Goal: Transaction & Acquisition: Register for event/course

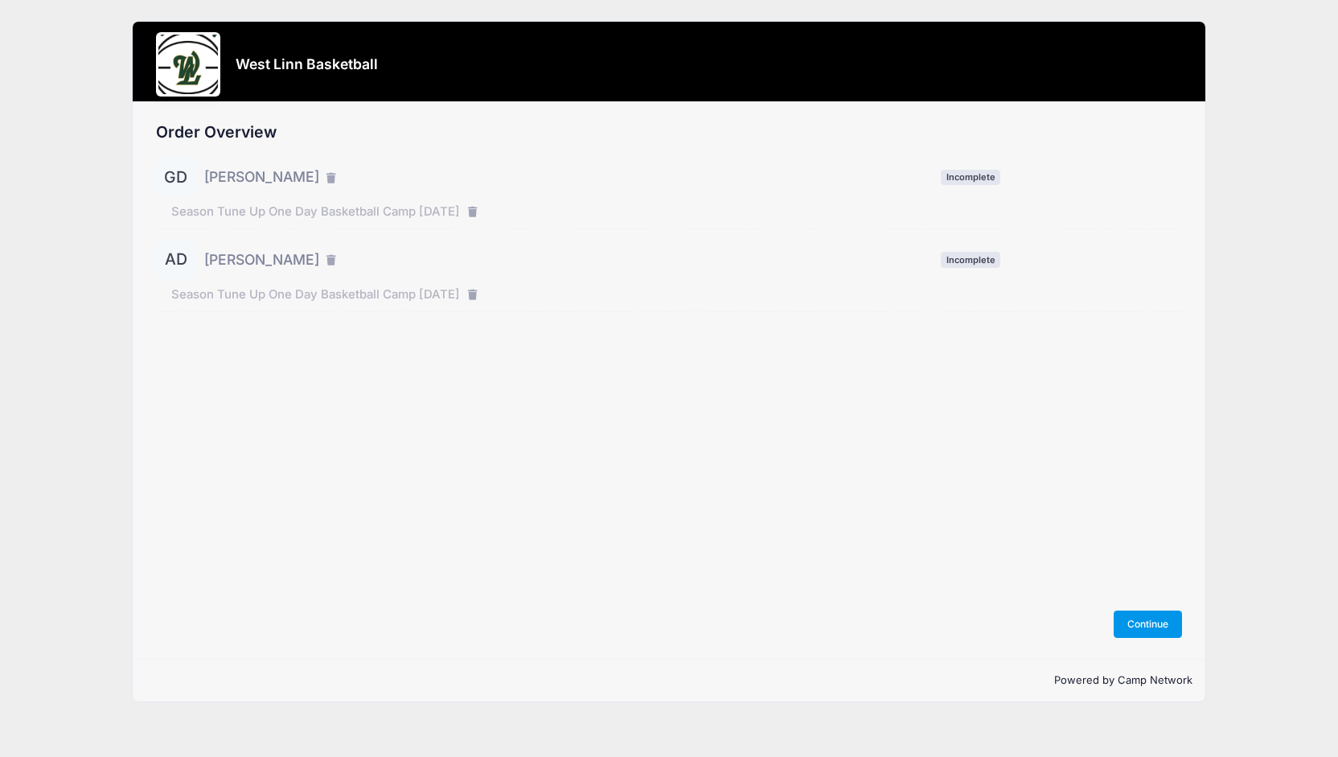
click at [1152, 627] on button "Continue" at bounding box center [1148, 623] width 69 height 27
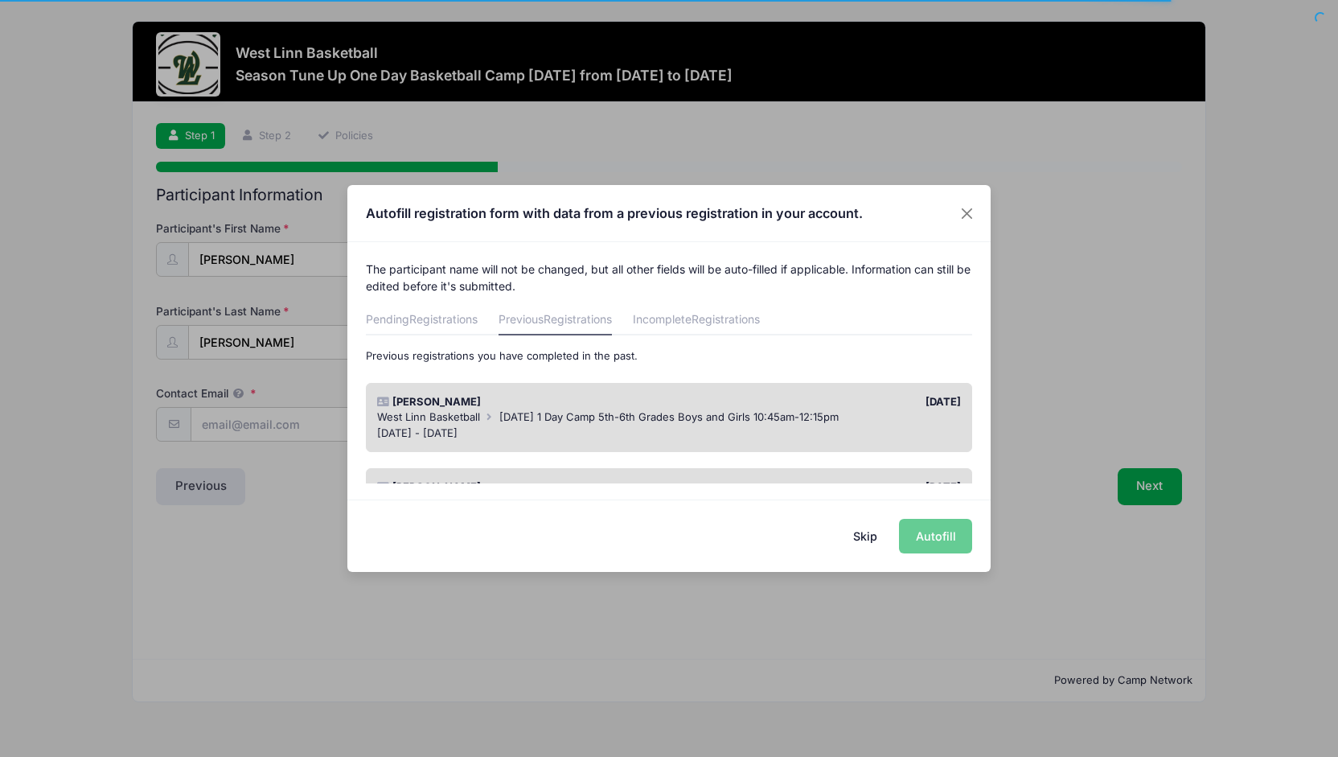
click at [924, 532] on div "Skip Autofill" at bounding box center [668, 535] width 643 height 72
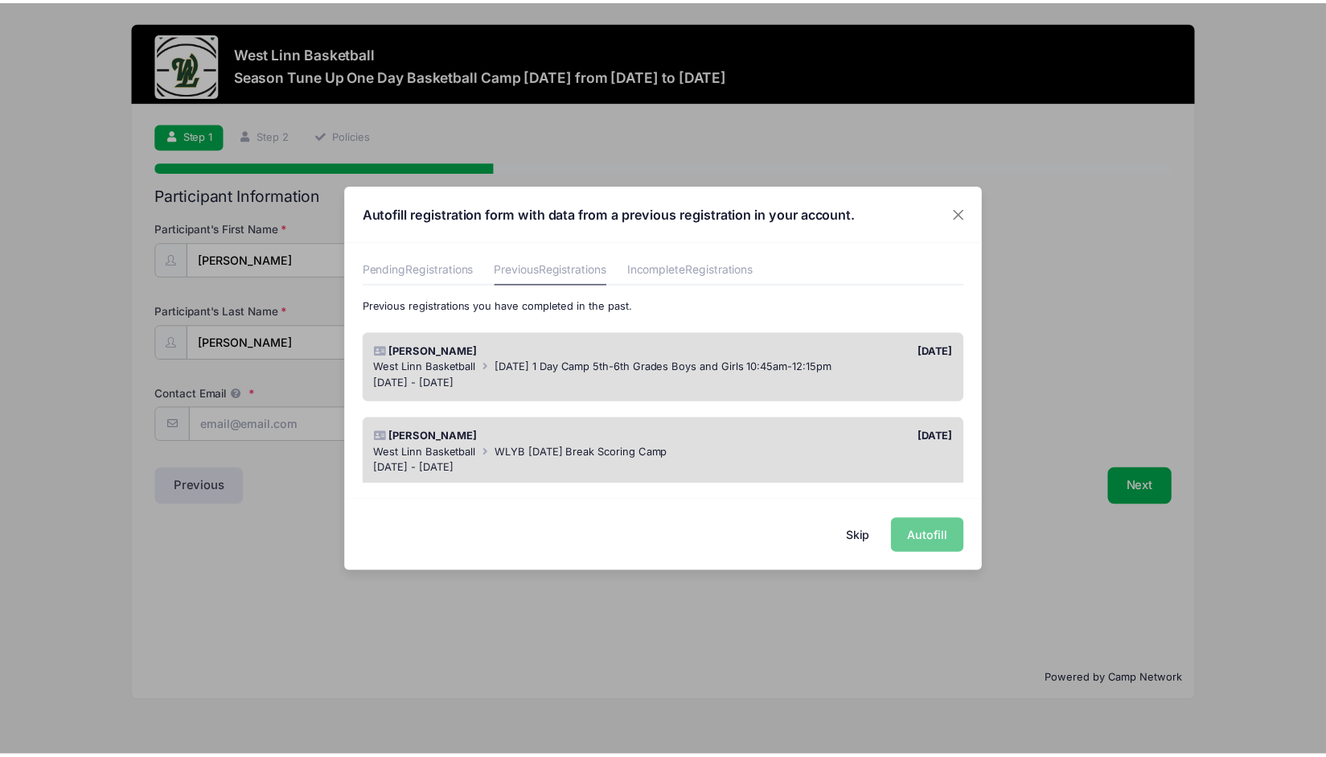
scroll to position [78, 0]
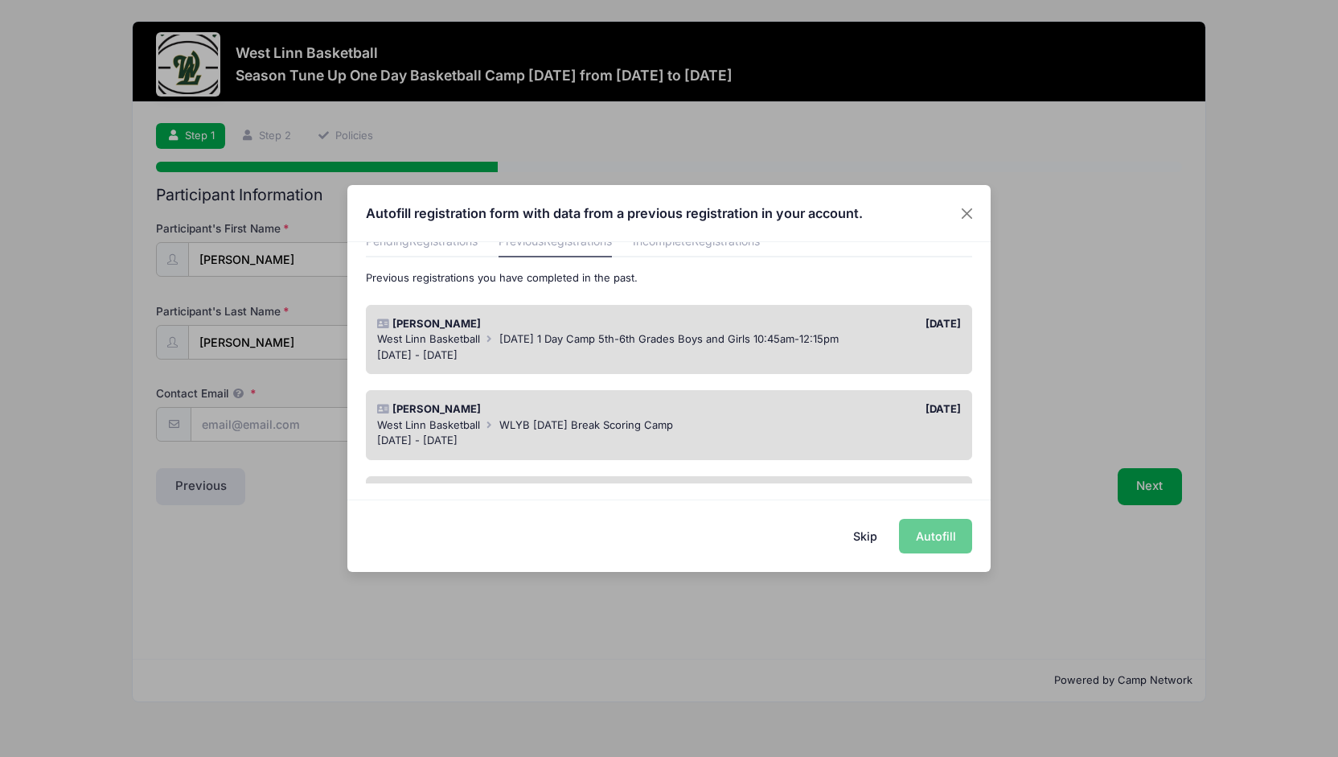
click at [725, 338] on span "Veterans Day 1 Day Camp 5th-6th Grades Boys and Girls 10:45am-12:15pm" at bounding box center [668, 338] width 339 height 13
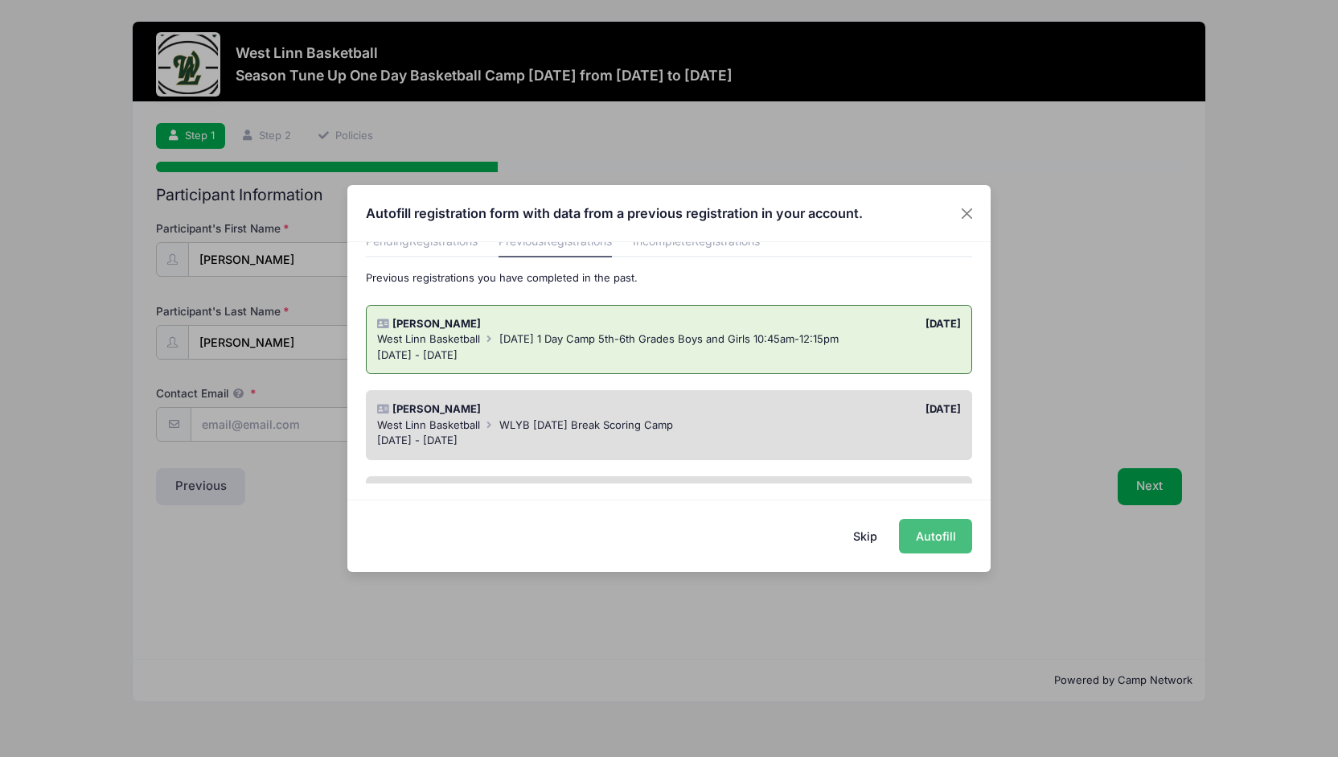
click at [938, 548] on button "Autofill" at bounding box center [935, 536] width 73 height 35
type input "mdelgado1019@hotmail.com"
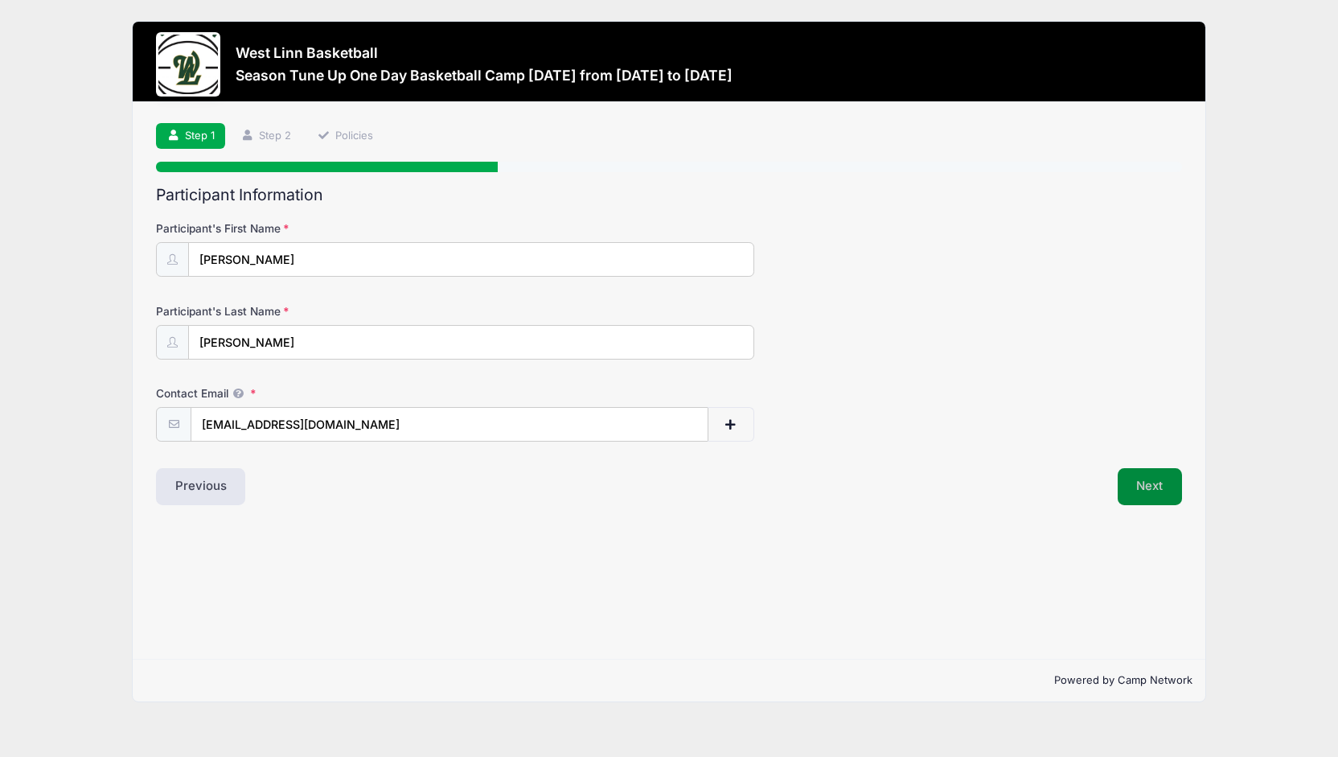
click at [1143, 487] on button "Next" at bounding box center [1150, 486] width 65 height 37
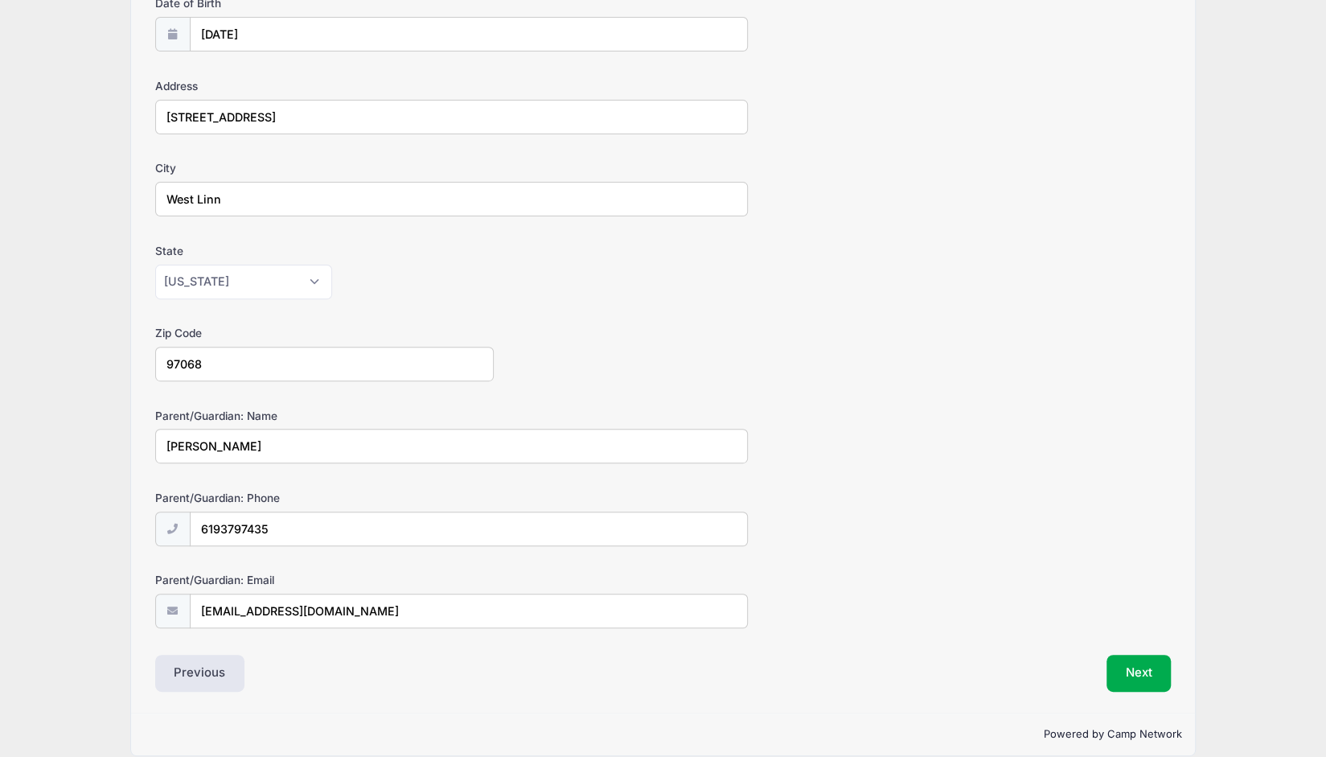
scroll to position [239, 0]
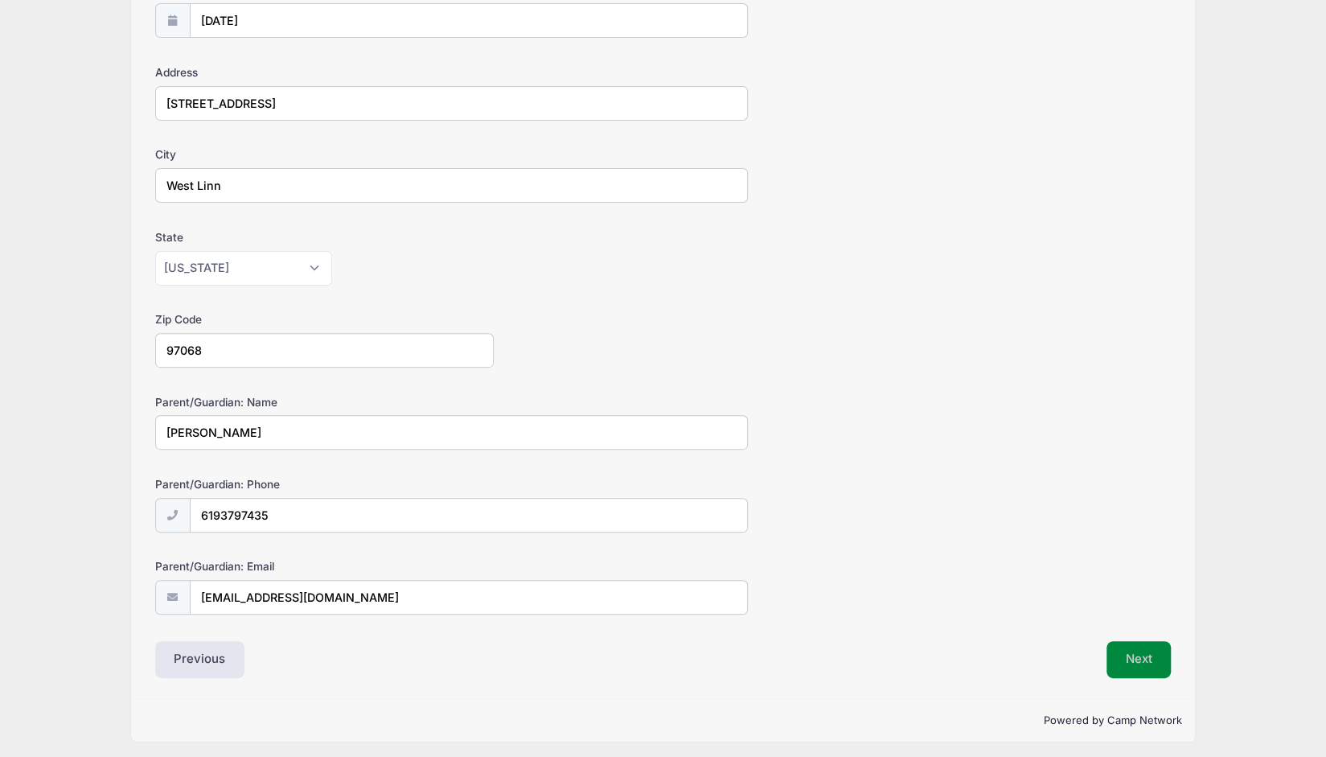
click at [1138, 658] on button "Next" at bounding box center [1139, 659] width 65 height 37
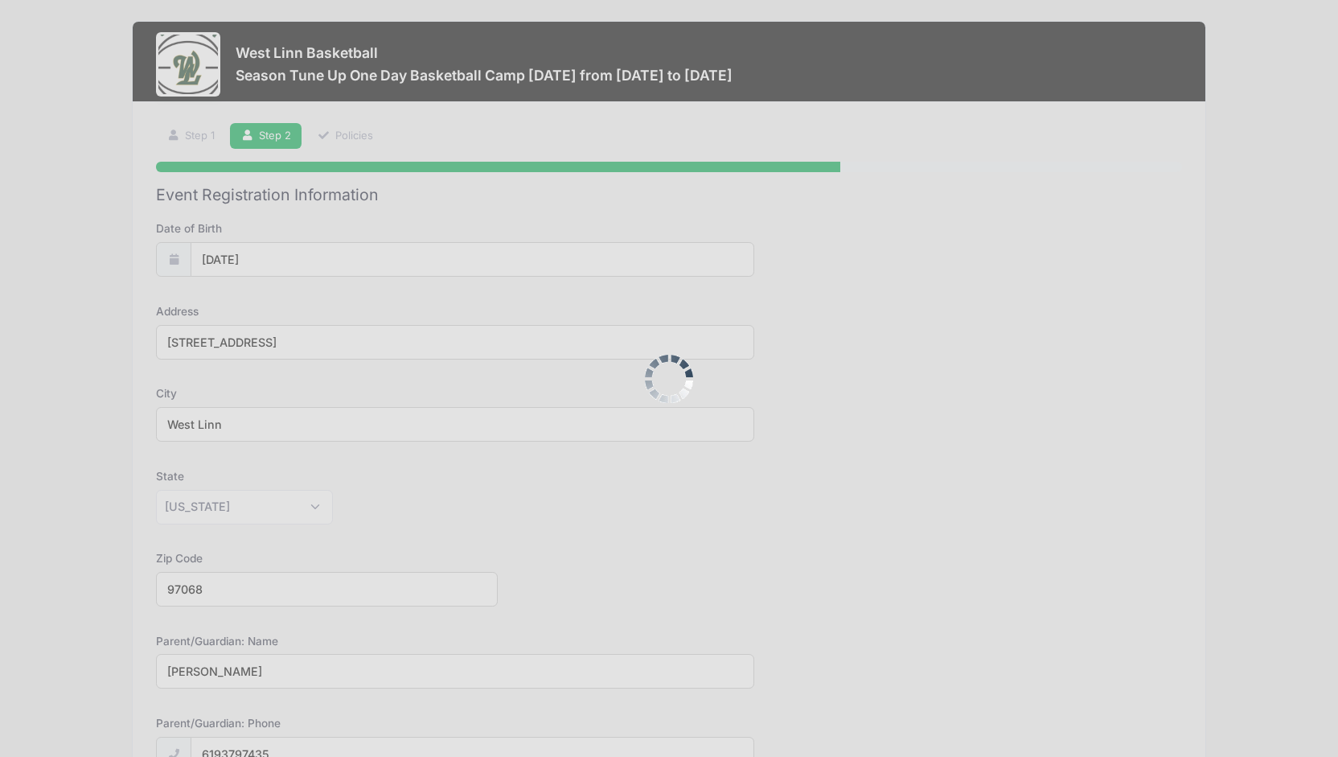
scroll to position [0, 0]
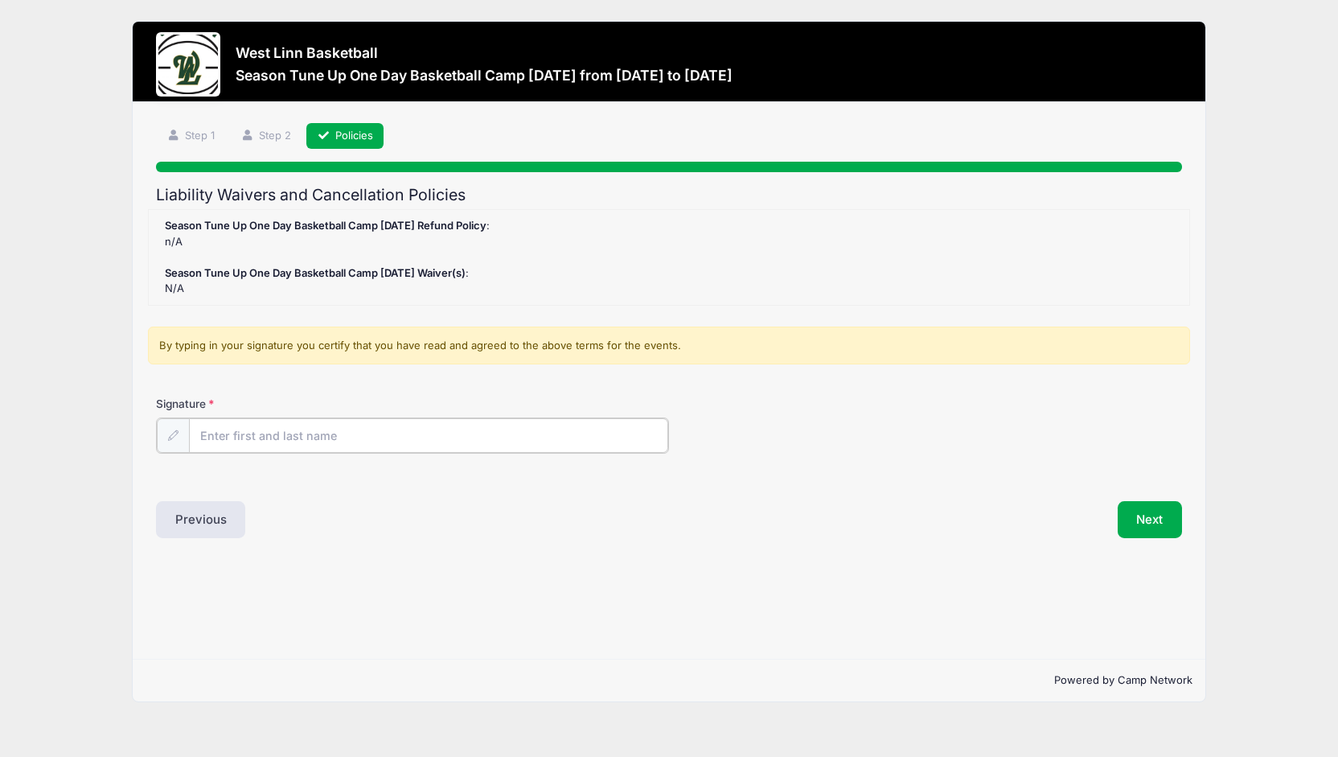
click at [462, 444] on input "Signature" at bounding box center [428, 435] width 479 height 35
type input "Marc Delgado"
click at [1160, 514] on button "Next" at bounding box center [1150, 517] width 65 height 37
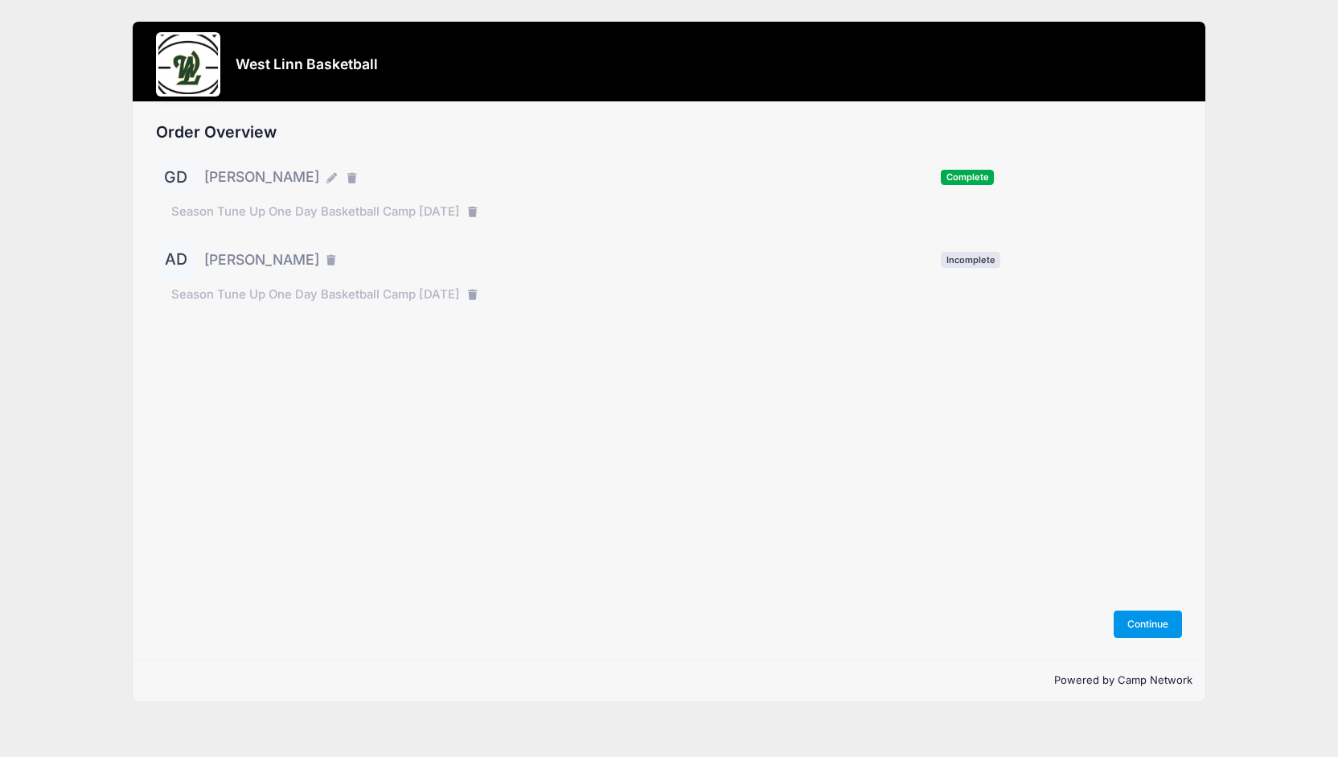
click at [1145, 621] on button "Continue" at bounding box center [1148, 623] width 69 height 27
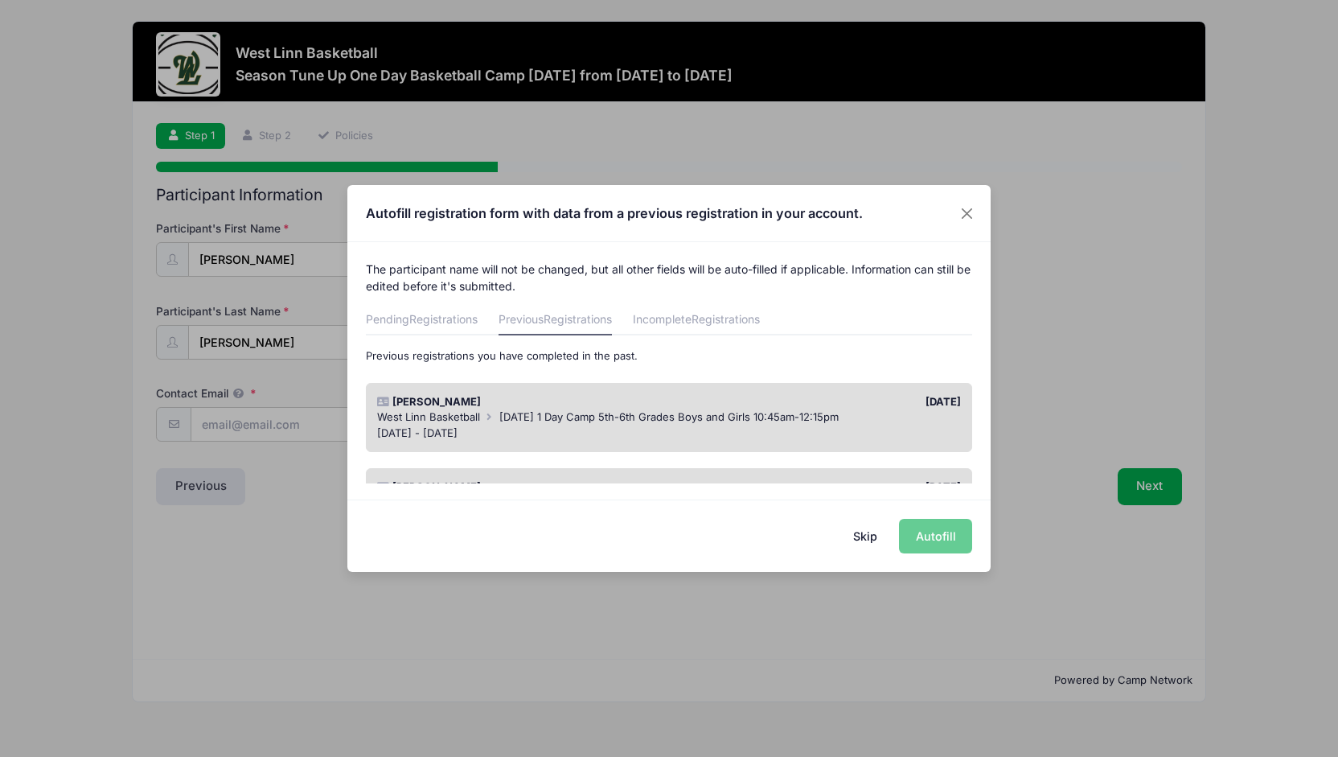
click at [680, 409] on div "West Linn Basketball Veterans Day 1 Day Camp 5th-6th Grades Boys and Girls 10:4…" at bounding box center [669, 417] width 585 height 16
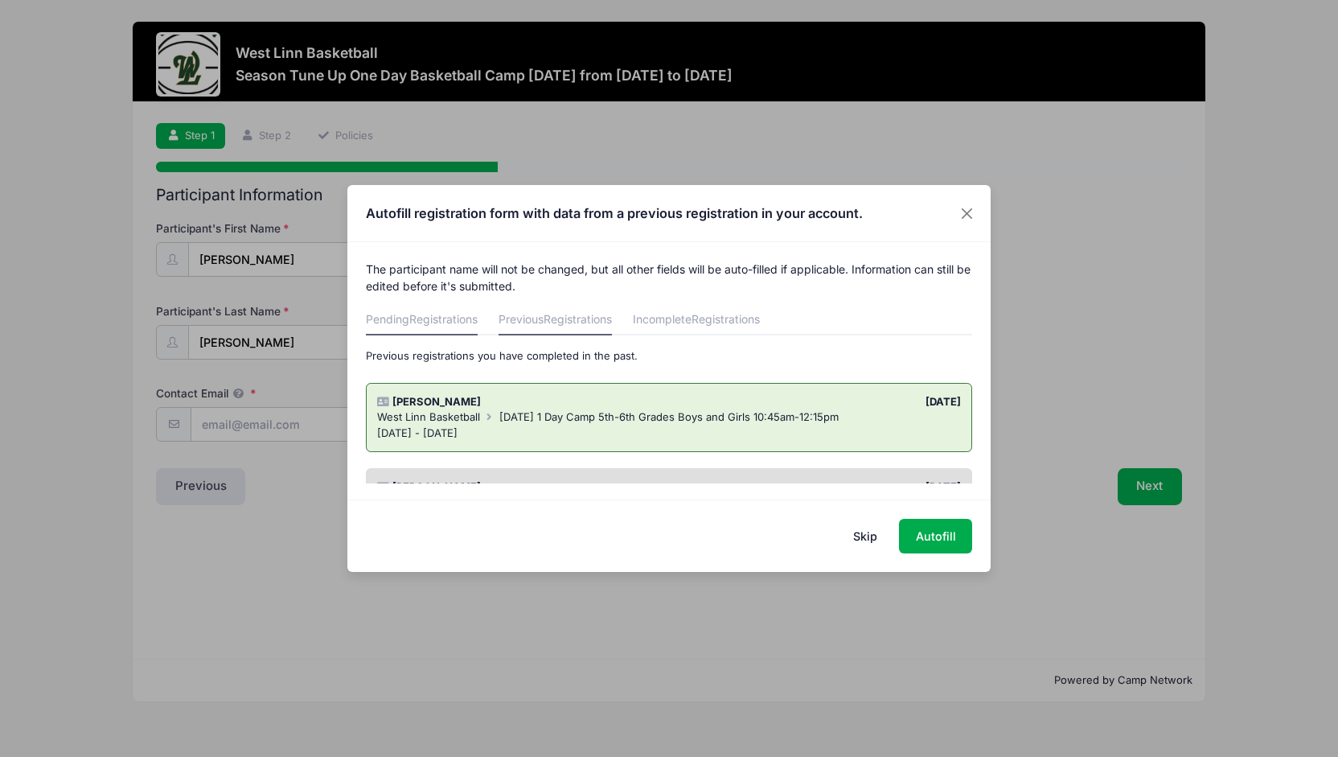
click at [453, 316] on span "Registrations" at bounding box center [443, 319] width 68 height 14
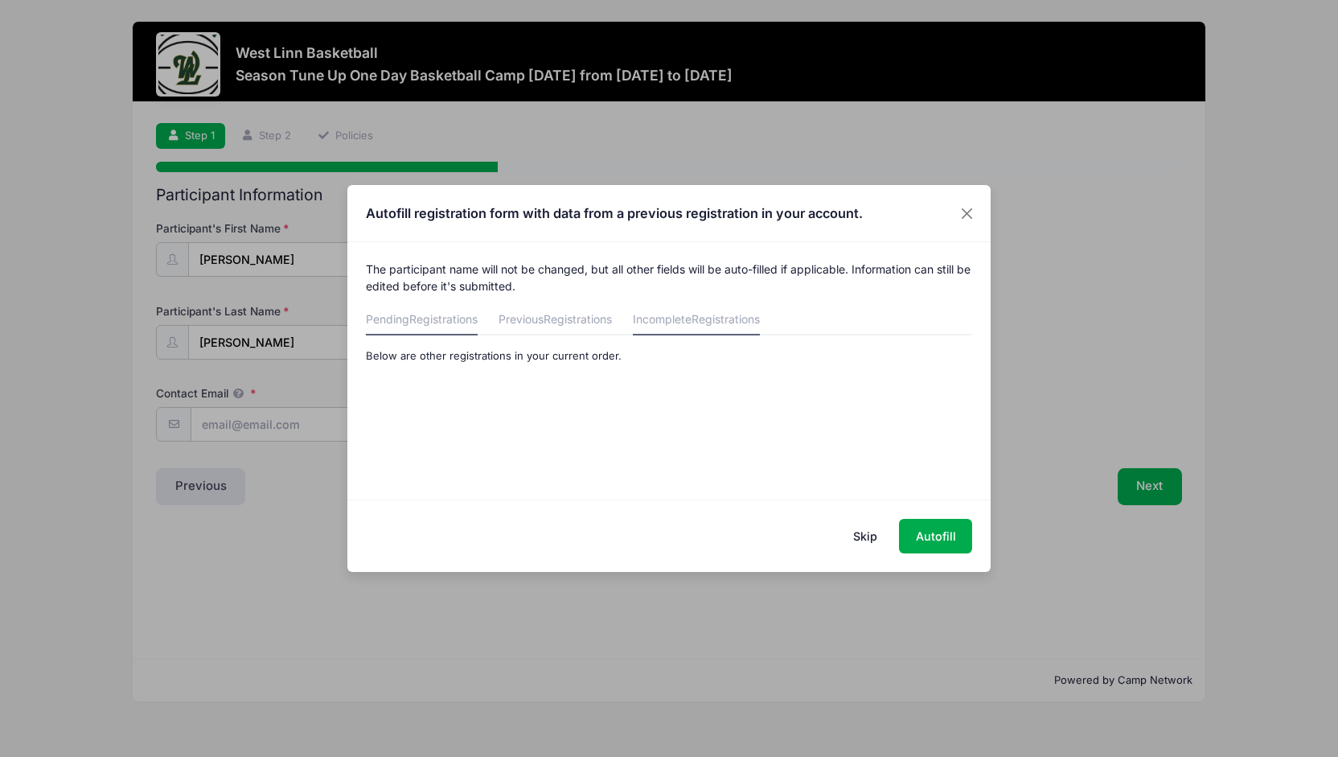
click at [691, 319] on link "Incomplete Registrations" at bounding box center [696, 320] width 127 height 29
click at [855, 537] on button "Skip" at bounding box center [865, 536] width 57 height 35
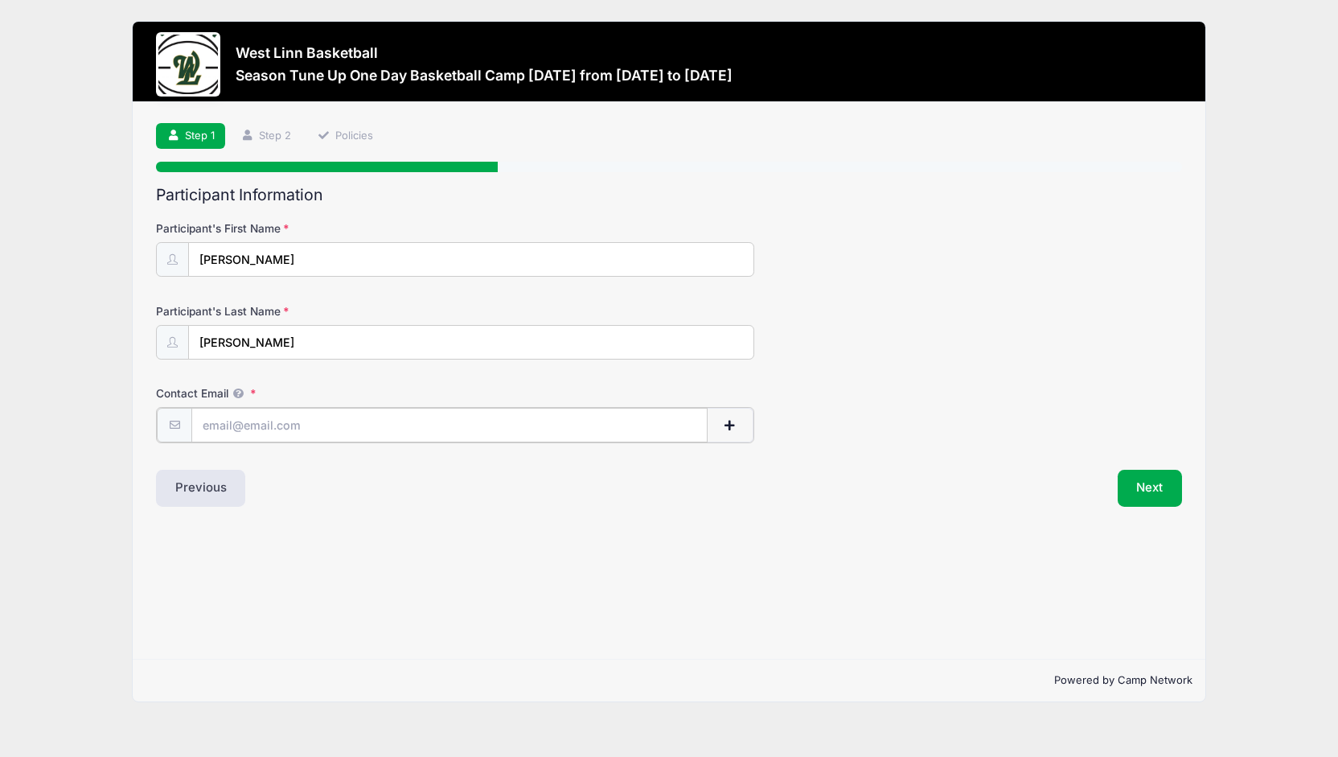
click at [275, 424] on input "Contact Email" at bounding box center [449, 425] width 516 height 35
type input "[EMAIL_ADDRESS][DOMAIN_NAME]"
click at [1153, 482] on button "Next" at bounding box center [1150, 486] width 65 height 37
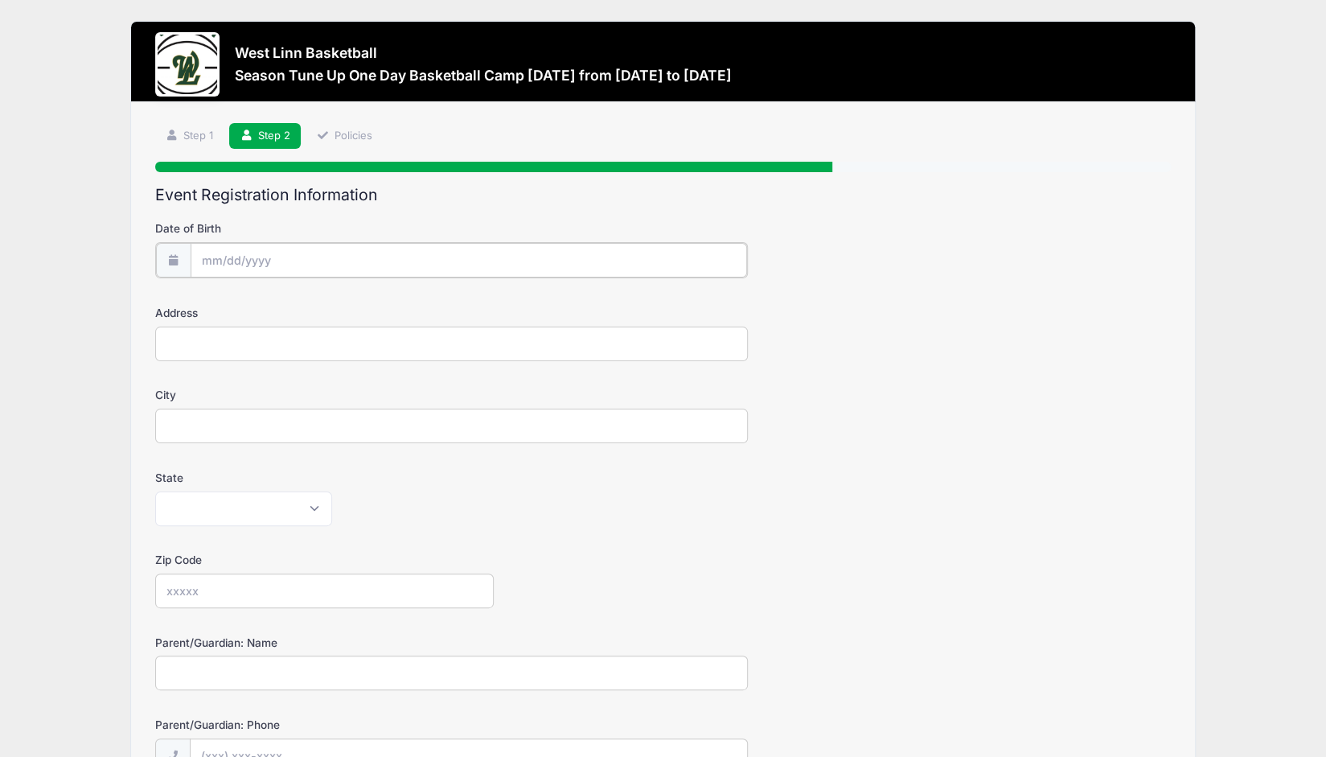
click at [245, 257] on input "Date of Birth" at bounding box center [469, 260] width 556 height 35
click at [220, 261] on input "Date of Birth" at bounding box center [469, 260] width 556 height 35
click at [335, 301] on input "2025" at bounding box center [340, 301] width 52 height 24
click at [359, 307] on span at bounding box center [360, 307] width 11 height 12
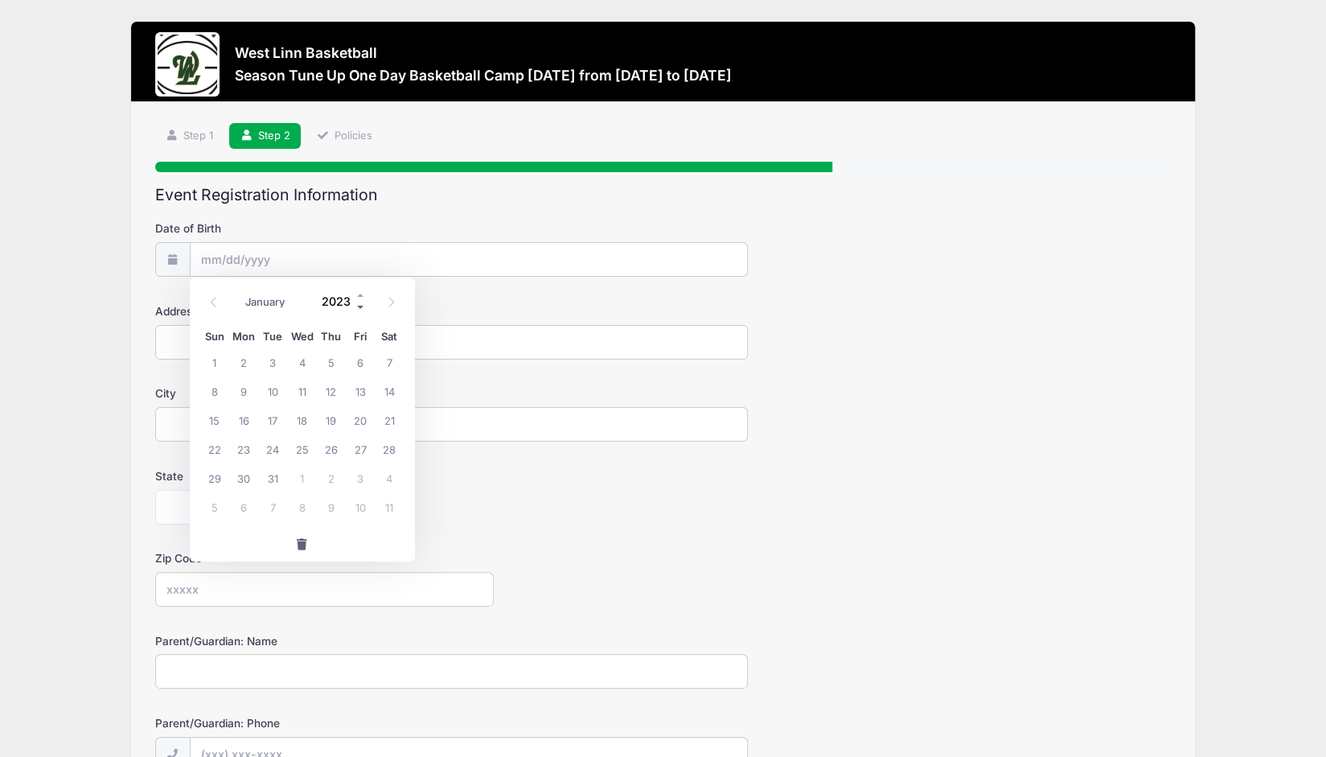
click at [359, 307] on span at bounding box center [360, 307] width 11 height 12
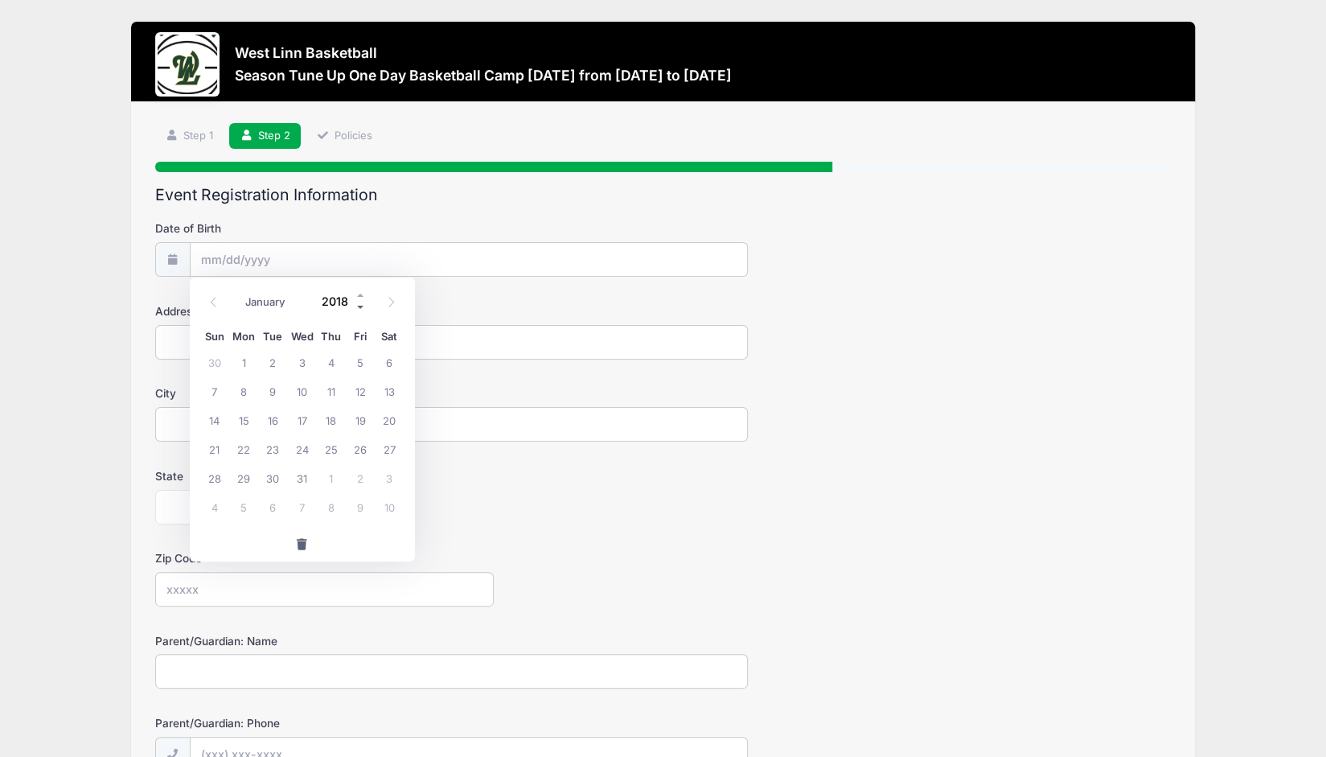
click at [359, 307] on span at bounding box center [360, 307] width 11 height 12
type input "2016"
click at [216, 300] on icon at bounding box center [213, 302] width 10 height 10
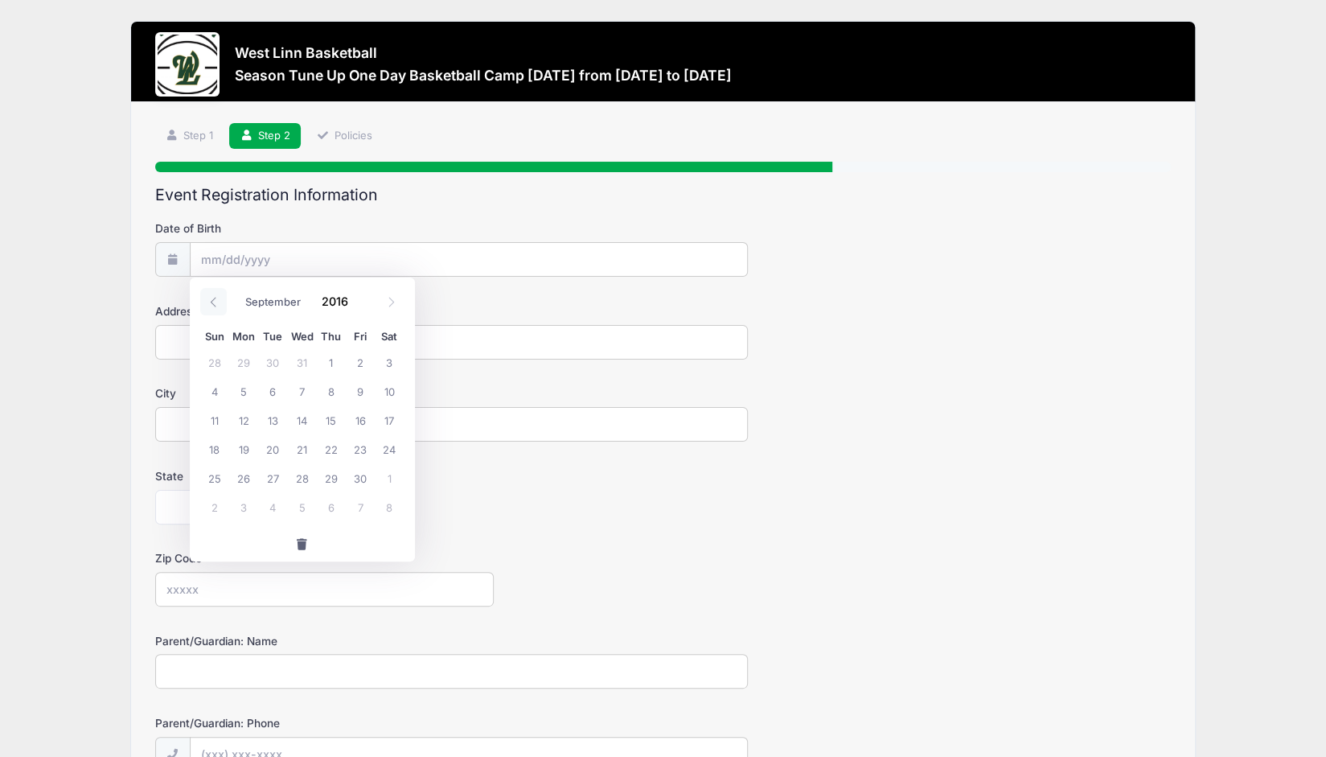
select select "7"
click at [331, 450] on span "25" at bounding box center [331, 448] width 29 height 29
type input "08/25/2016"
click at [328, 347] on input "Address" at bounding box center [451, 342] width 593 height 35
type input "3288 Nomie Way"
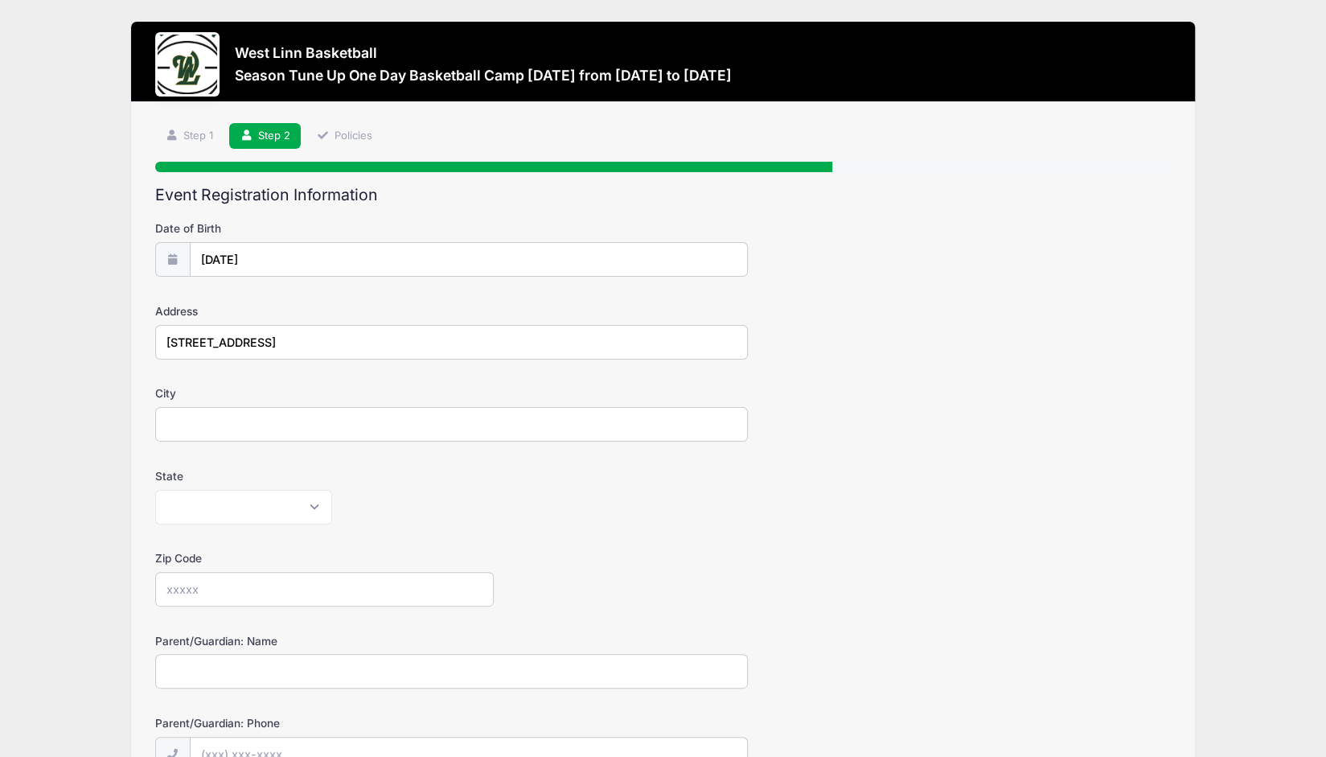
type input "West Linn"
select select "OR"
type input "97068"
type input "Marc Delgado"
type input "(619) 379-7435"
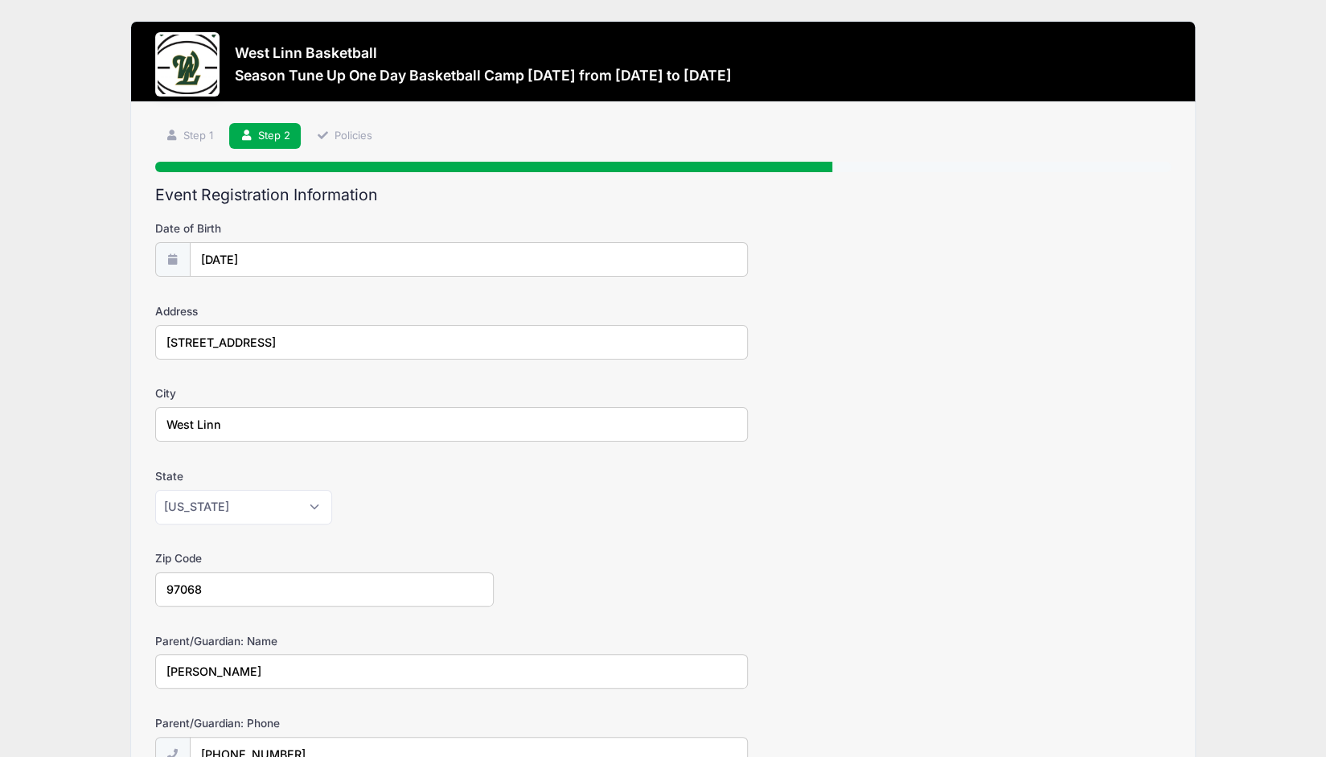
type input "[EMAIL_ADDRESS][DOMAIN_NAME]"
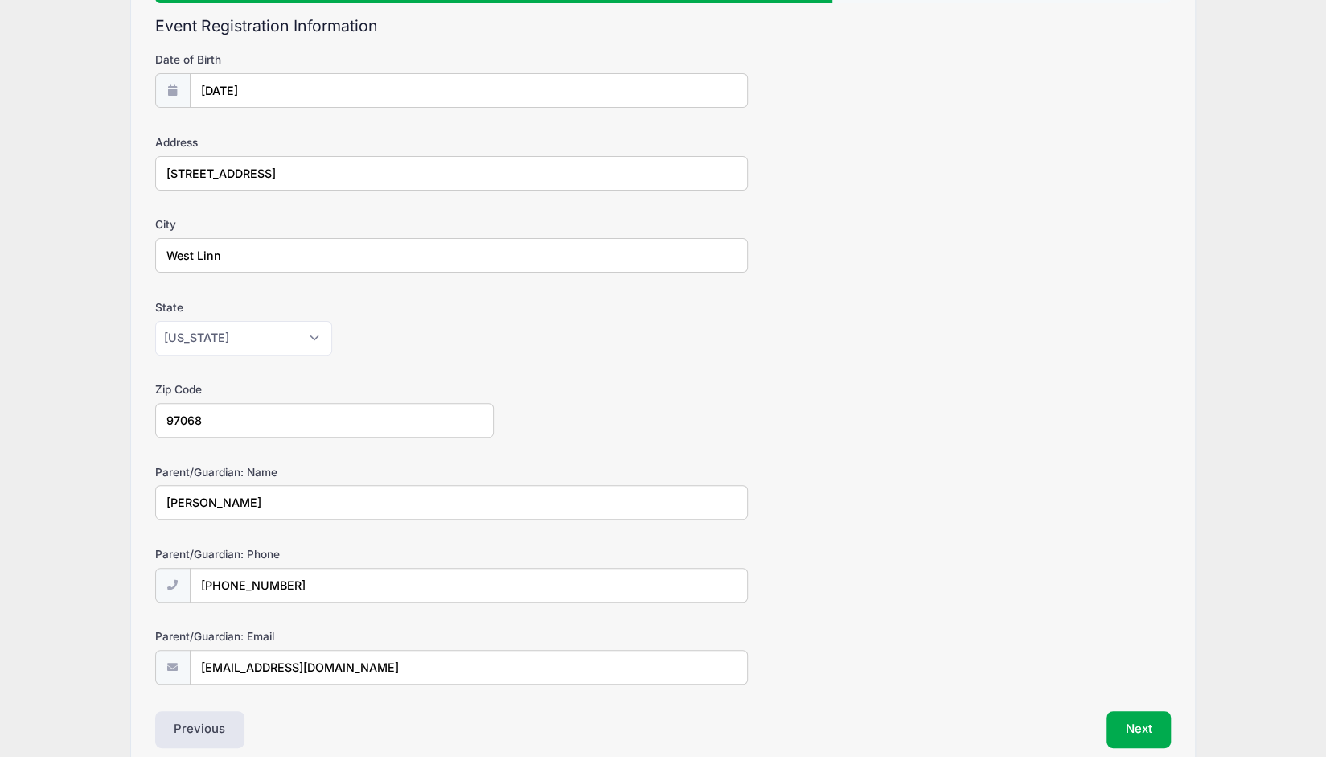
scroll to position [239, 0]
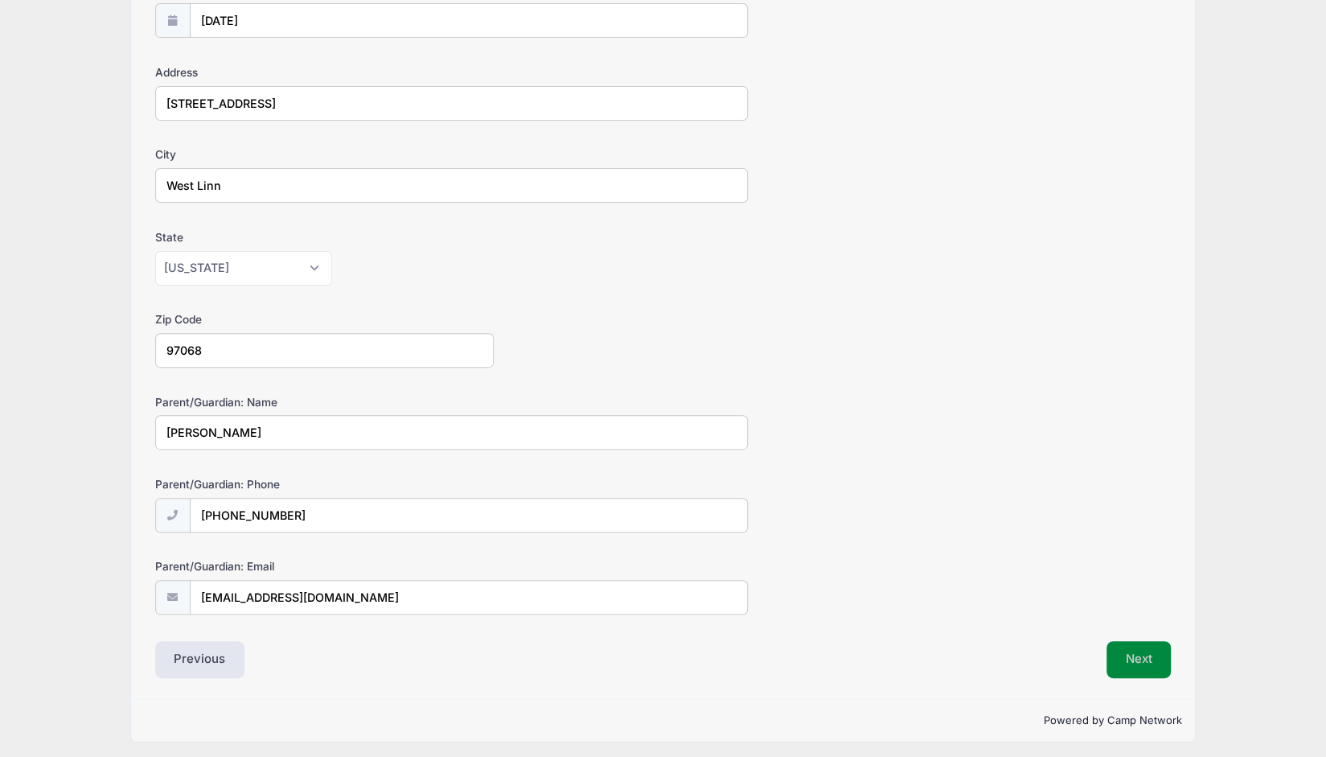
click at [1122, 653] on button "Next" at bounding box center [1139, 659] width 65 height 37
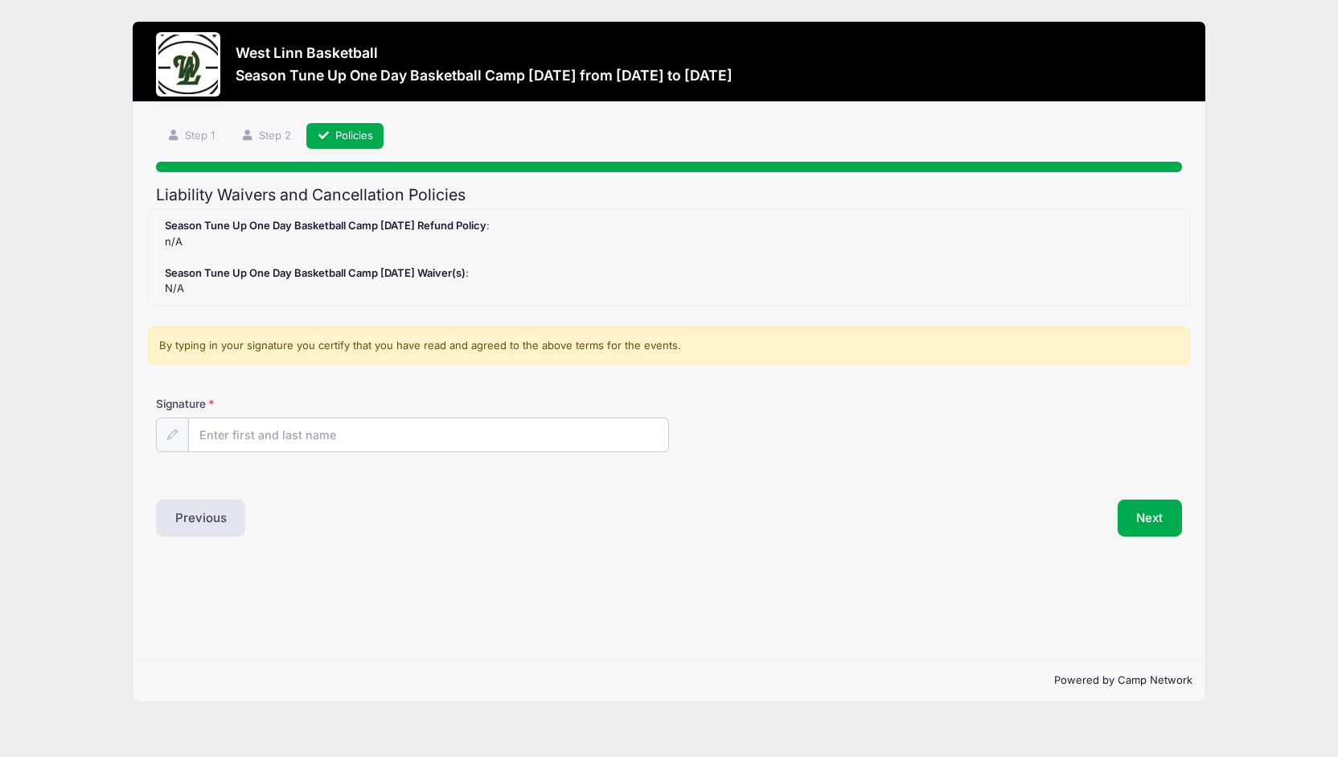
scroll to position [0, 0]
click at [529, 433] on input "Signature" at bounding box center [428, 435] width 479 height 35
type input "Marc Delgado"
click at [1152, 517] on button "Next" at bounding box center [1150, 517] width 65 height 37
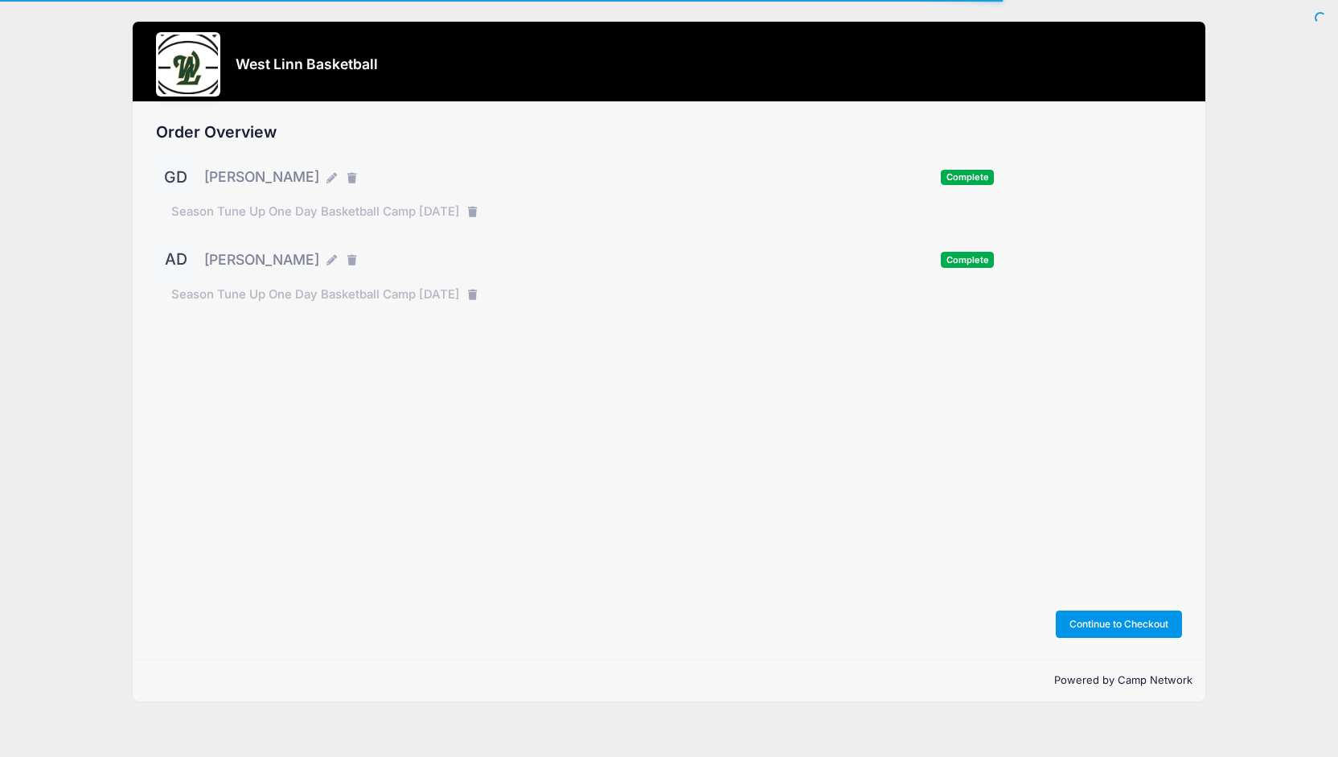
click at [1148, 622] on button "Continue to Checkout" at bounding box center [1119, 623] width 127 height 27
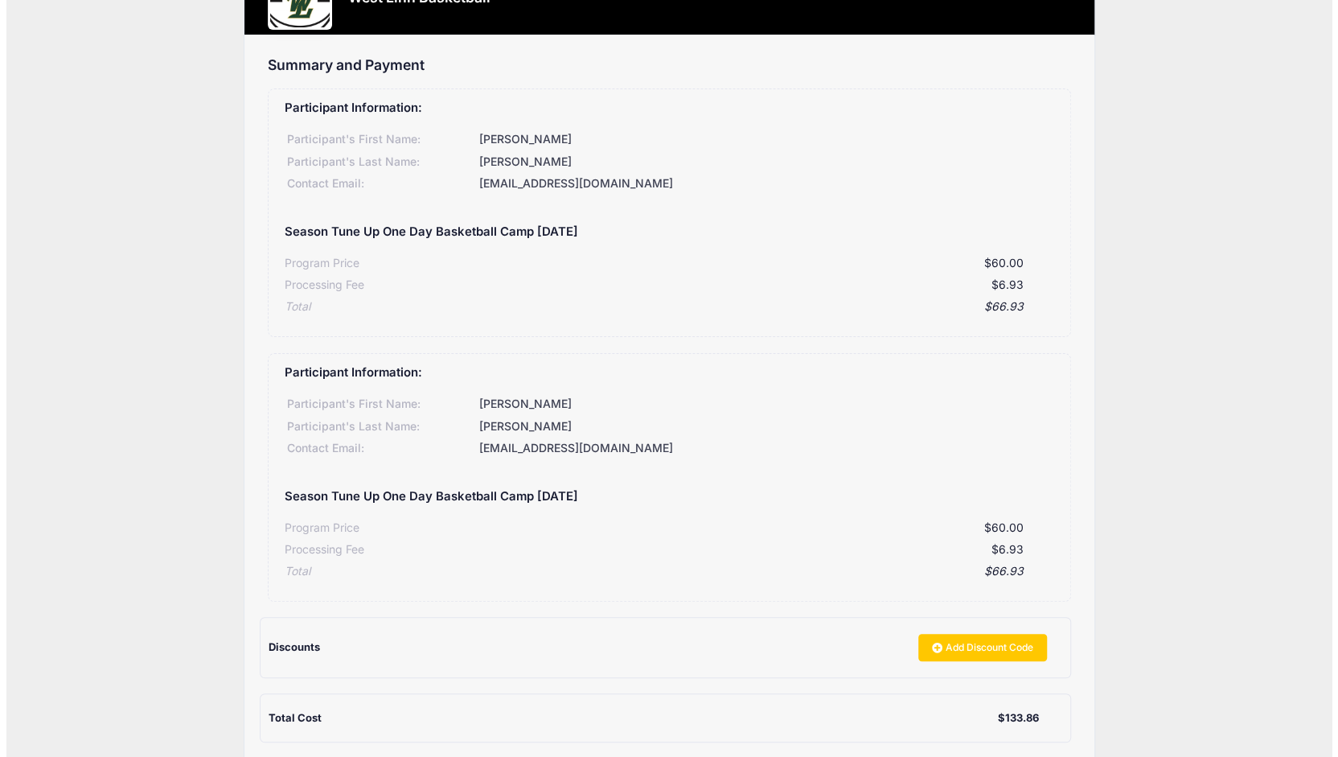
scroll to position [233, 0]
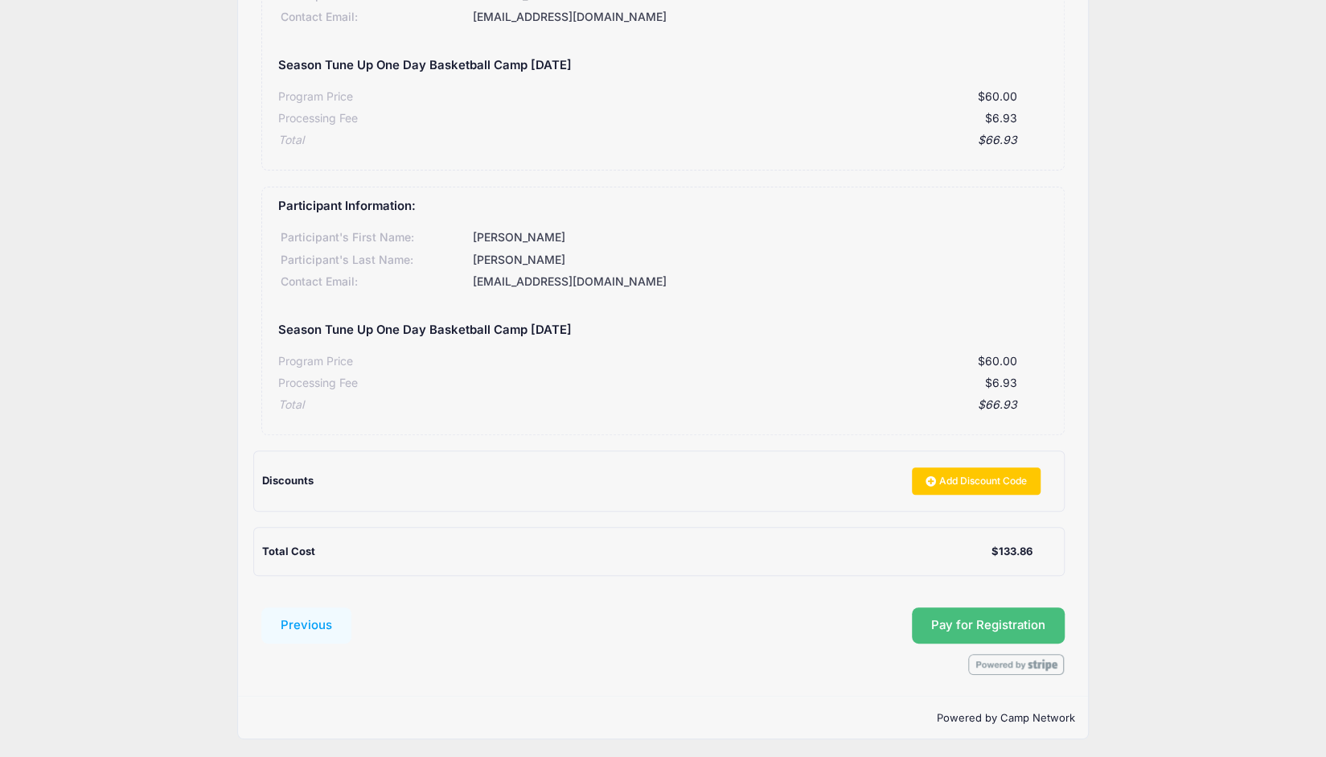
click at [1005, 617] on button "Pay for Registration" at bounding box center [988, 625] width 153 height 37
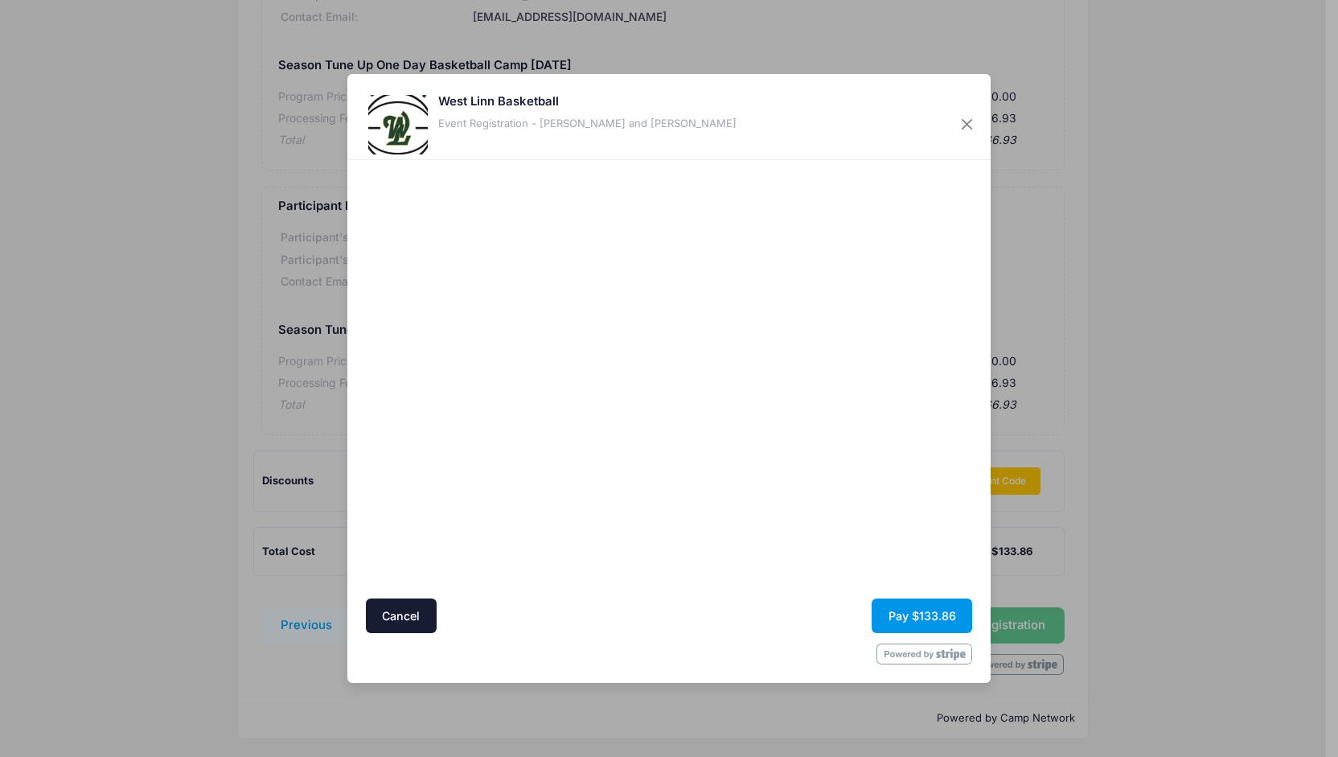
click at [933, 615] on button "Pay $133.86" at bounding box center [922, 615] width 101 height 35
